Goal: Complete application form

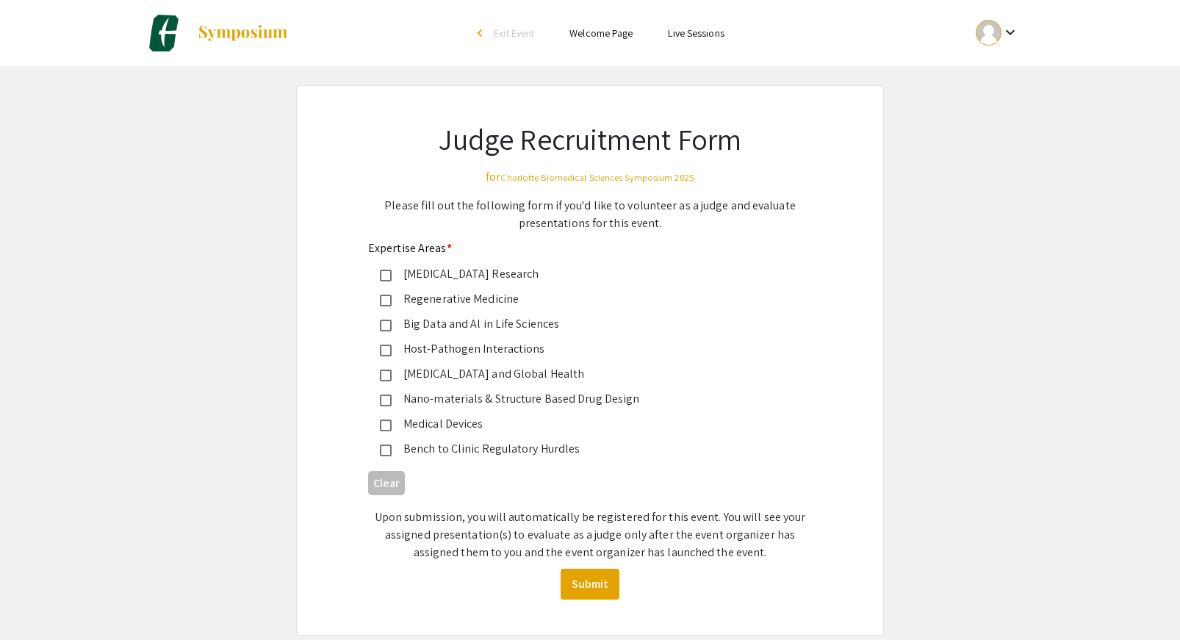
click at [383, 275] on mat-pseudo-checkbox at bounding box center [386, 276] width 12 height 12
click at [385, 348] on mat-pseudo-checkbox at bounding box center [386, 351] width 12 height 12
click at [594, 596] on button "Submit" at bounding box center [590, 584] width 59 height 31
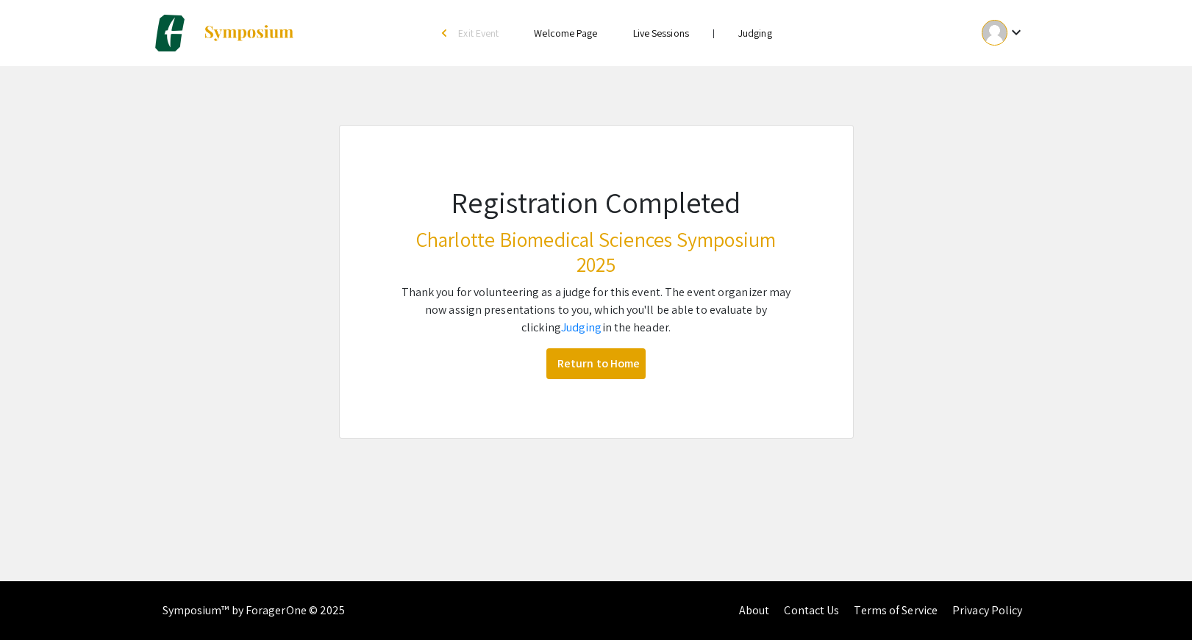
click at [753, 35] on link "Judging" at bounding box center [755, 32] width 34 height 13
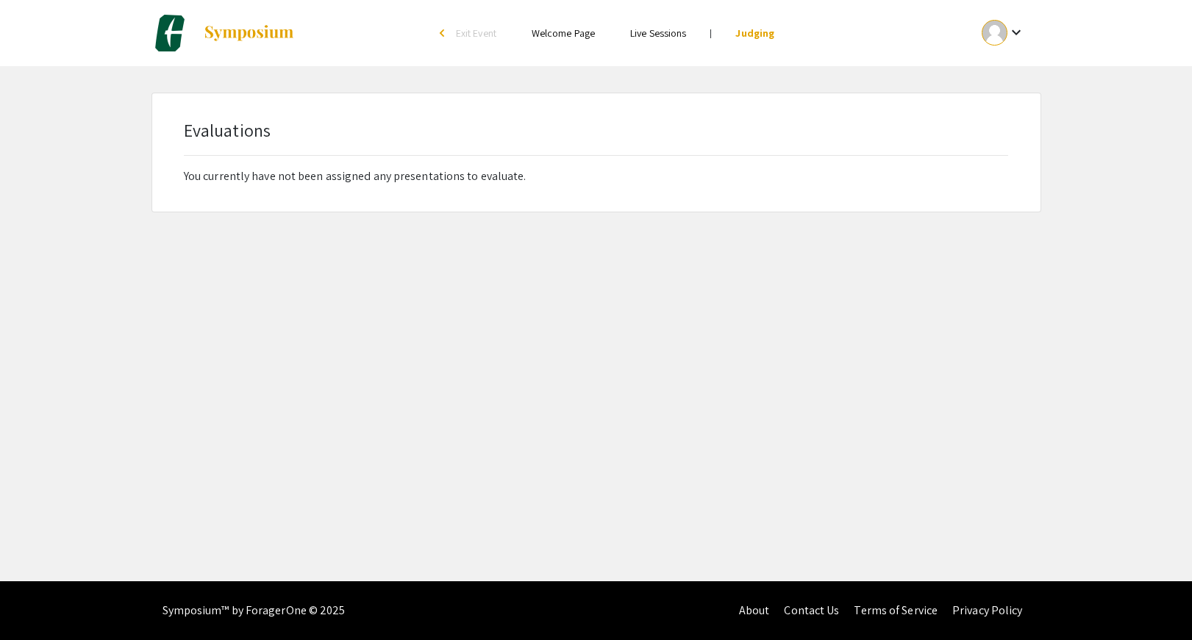
click at [559, 39] on link "Welcome Page" at bounding box center [562, 32] width 63 height 13
